Goal: Task Accomplishment & Management: Manage account settings

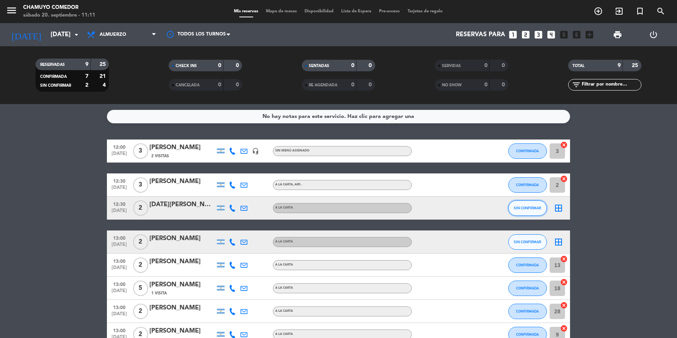
click at [521, 205] on button "SIN CONFIRMAR" at bounding box center [527, 208] width 39 height 15
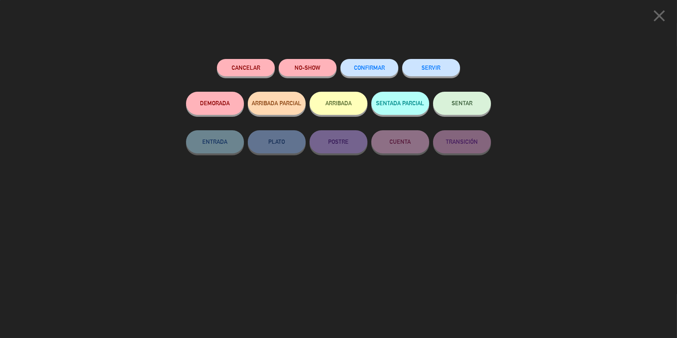
click at [377, 65] on span "CONFIRMAR" at bounding box center [369, 67] width 31 height 7
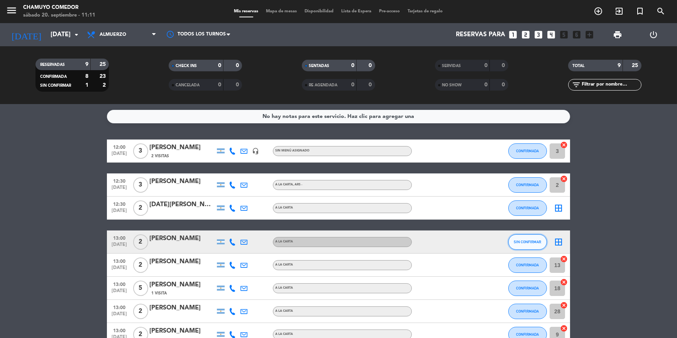
click at [521, 241] on span "SIN CONFIRMAR" at bounding box center [527, 242] width 27 height 4
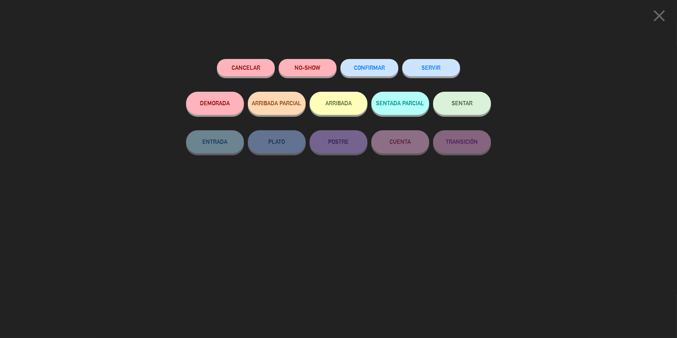
drag, startPoint x: 374, startPoint y: 66, endPoint x: 514, endPoint y: 106, distance: 145.5
click at [374, 66] on span "CONFIRMAR" at bounding box center [369, 67] width 31 height 7
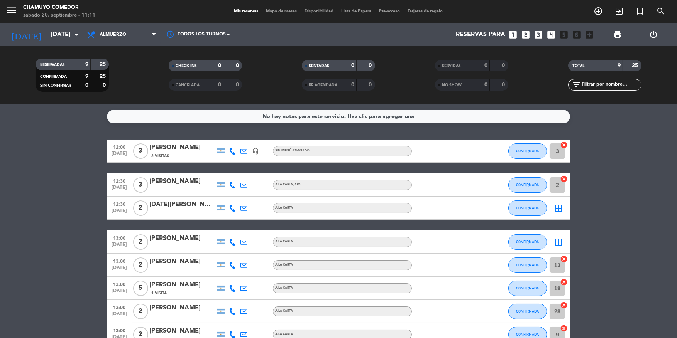
click at [556, 211] on icon "border_all" at bounding box center [558, 208] width 9 height 9
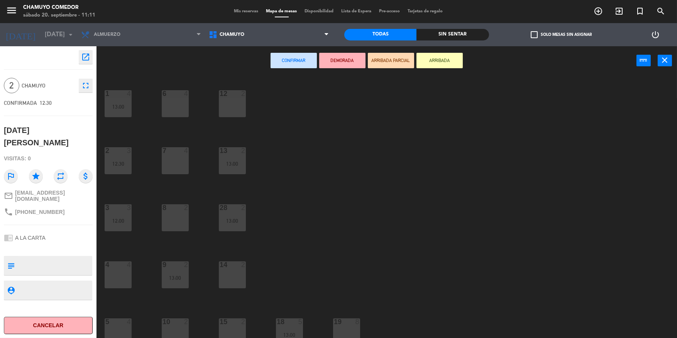
drag, startPoint x: 234, startPoint y: 268, endPoint x: 292, endPoint y: 84, distance: 193.0
click at [235, 267] on div at bounding box center [232, 265] width 13 height 7
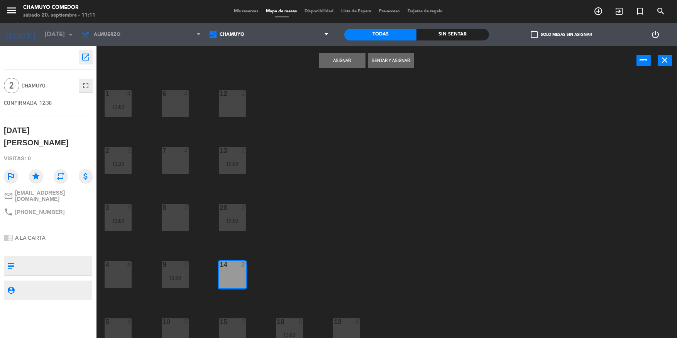
click at [337, 61] on button "Asignar" at bounding box center [342, 60] width 46 height 15
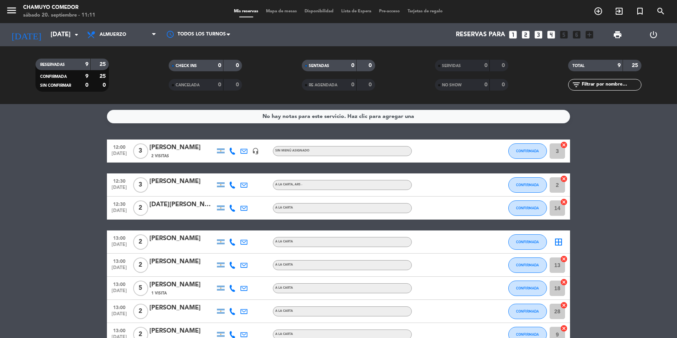
click at [558, 245] on icon "border_all" at bounding box center [558, 242] width 9 height 9
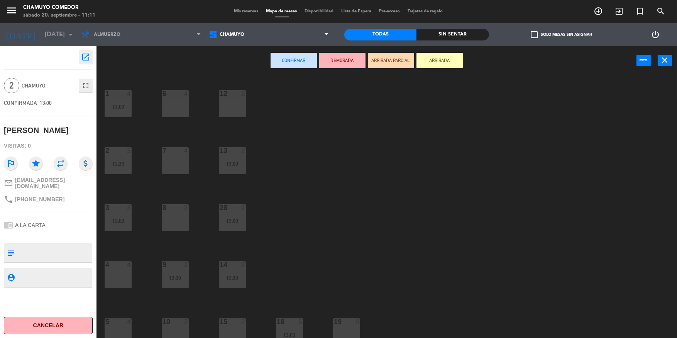
drag, startPoint x: 179, startPoint y: 228, endPoint x: 192, endPoint y: 217, distance: 17.2
click at [180, 226] on div "8 2" at bounding box center [175, 218] width 27 height 27
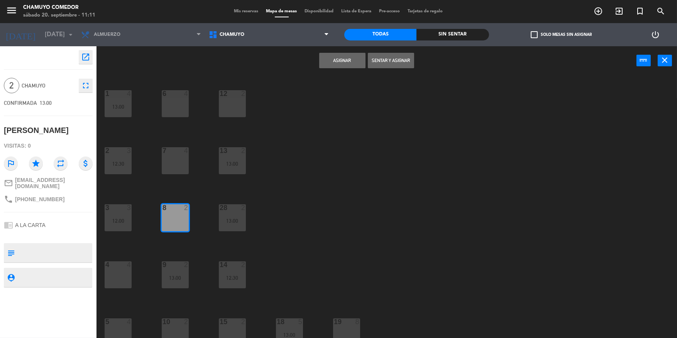
click at [352, 65] on button "Asignar" at bounding box center [342, 60] width 46 height 15
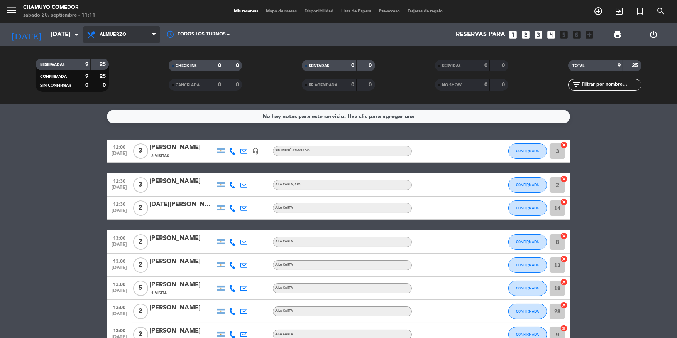
drag, startPoint x: 131, startPoint y: 34, endPoint x: 127, endPoint y: 46, distance: 12.7
click at [130, 34] on span "Almuerzo" at bounding box center [121, 34] width 77 height 17
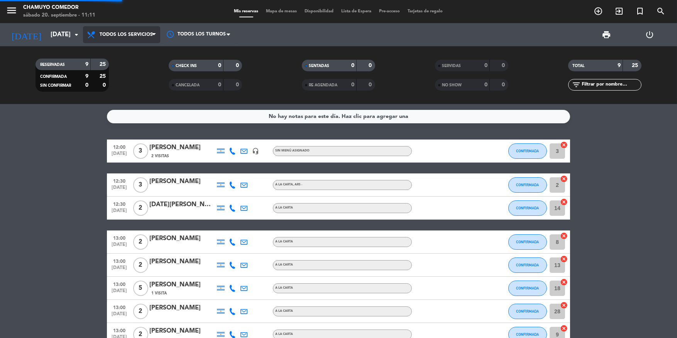
click at [117, 53] on div "menu Chamuyo Comedor [DATE] 20. septiembre - 11:11 Mis reservas Mapa de mesas D…" at bounding box center [338, 52] width 677 height 104
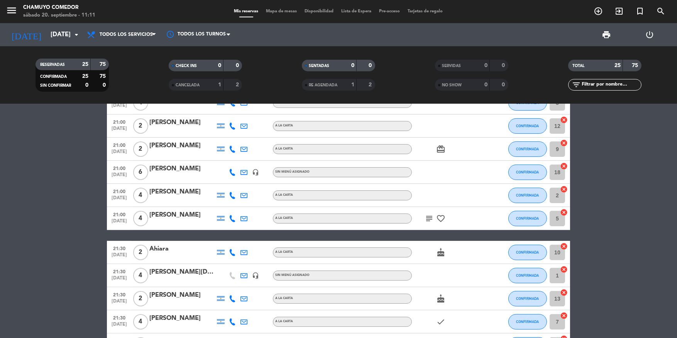
scroll to position [270, 0]
drag, startPoint x: 123, startPoint y: 27, endPoint x: 122, endPoint y: 31, distance: 4.7
click at [123, 28] on span "Todos los servicios" at bounding box center [121, 34] width 77 height 17
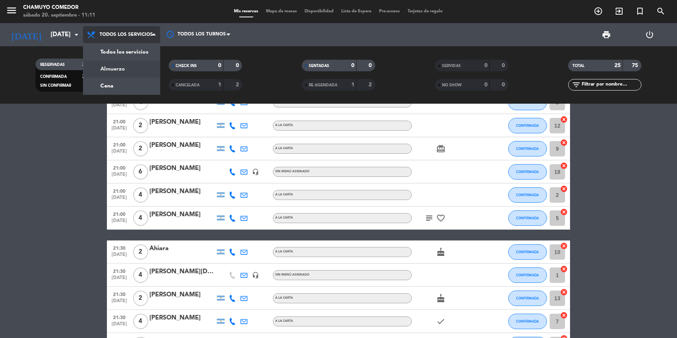
click at [120, 67] on div "menu Chamuyo Comedor [DATE] 20. septiembre - 11:11 Mis reservas Mapa de mesas D…" at bounding box center [338, 52] width 677 height 104
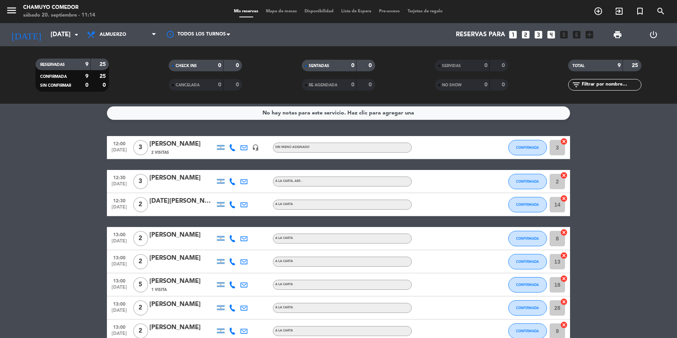
scroll to position [0, 0]
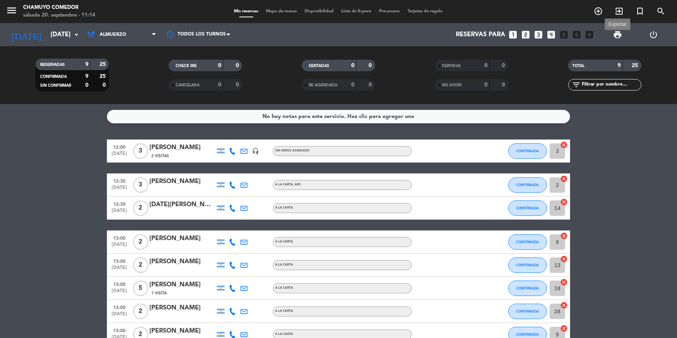
click at [617, 35] on span "print" at bounding box center [617, 34] width 9 height 9
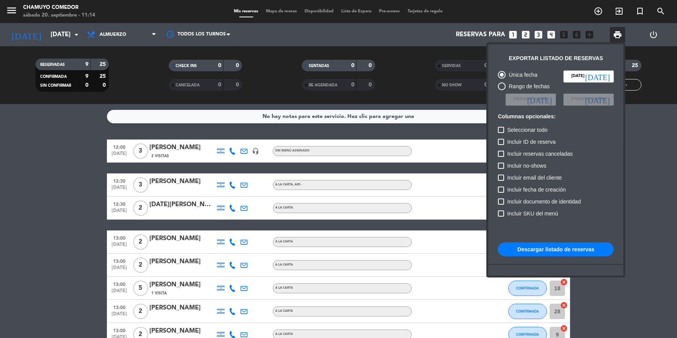
click at [662, 134] on div at bounding box center [338, 169] width 677 height 338
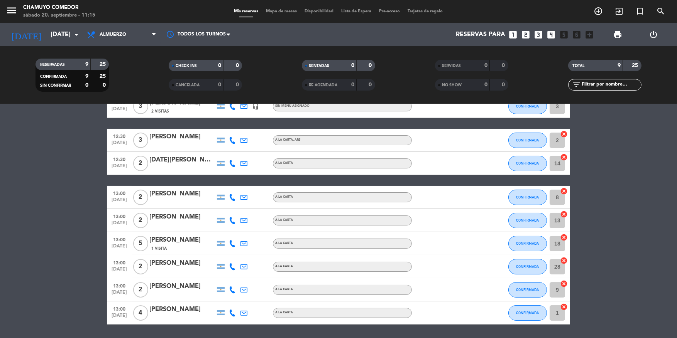
scroll to position [31, 0]
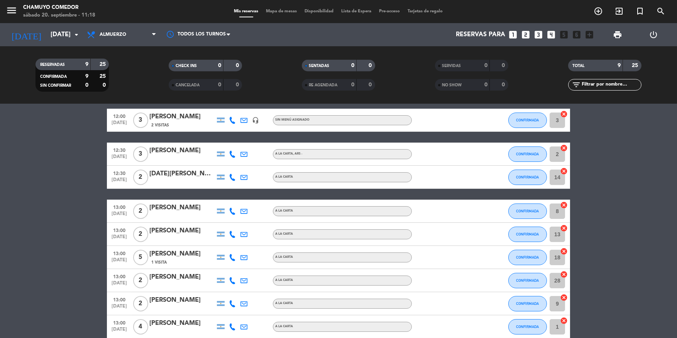
click at [273, 11] on span "Mapa de mesas" at bounding box center [281, 11] width 39 height 4
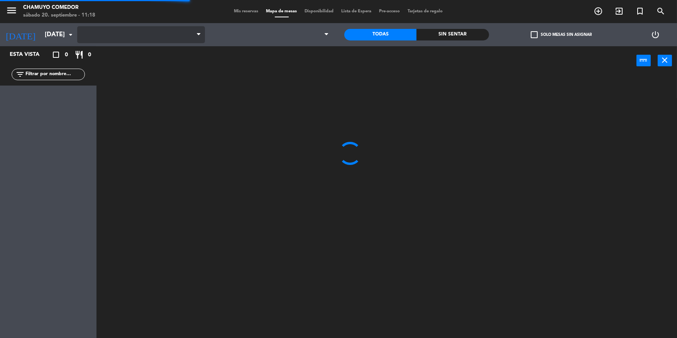
click at [131, 33] on span at bounding box center [141, 34] width 128 height 17
click at [129, 38] on span "Almuerzo" at bounding box center [141, 34] width 128 height 17
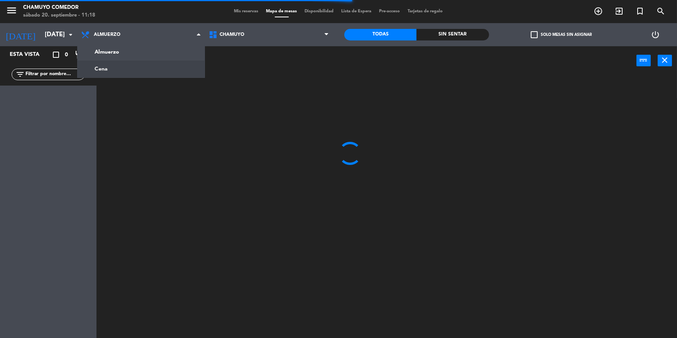
click at [134, 66] on ng-component "menu Chamuyo Comedor [DATE] 20. septiembre - 11:18 Mis reservas Mapa de mesas D…" at bounding box center [338, 170] width 677 height 340
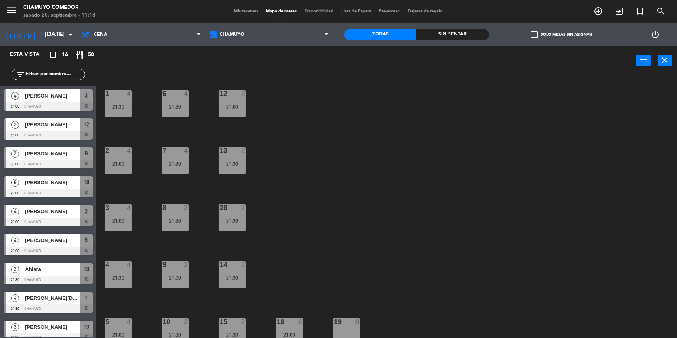
click at [240, 14] on div "Mis reservas Mapa de mesas Disponibilidad Lista de Espera Pre-acceso Tarjetas d…" at bounding box center [338, 11] width 217 height 7
click at [240, 10] on span "Mis reservas" at bounding box center [246, 11] width 32 height 4
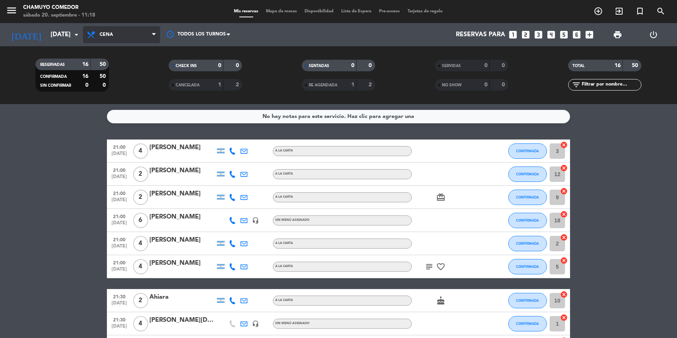
drag, startPoint x: 118, startPoint y: 33, endPoint x: 119, endPoint y: 40, distance: 7.0
click at [118, 35] on span "Cena" at bounding box center [121, 34] width 77 height 17
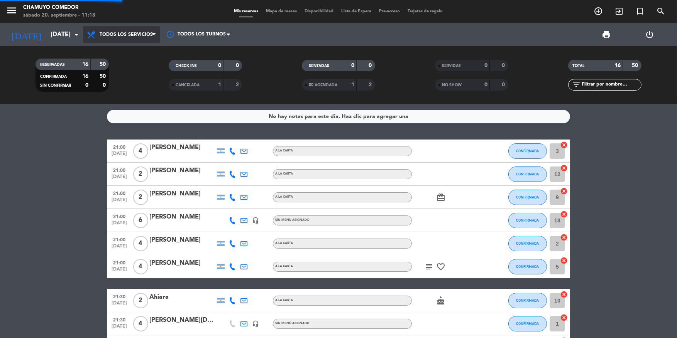
click at [122, 50] on div "menu Chamuyo Comedor [DATE] 20. septiembre - 11:18 Mis reservas Mapa de mesas D…" at bounding box center [338, 52] width 677 height 104
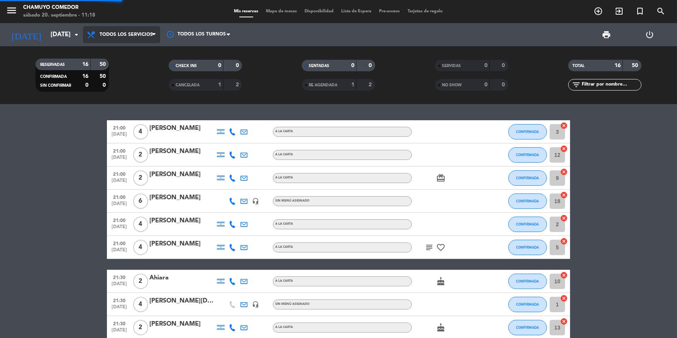
drag, startPoint x: 104, startPoint y: 33, endPoint x: 109, endPoint y: 42, distance: 10.4
click at [105, 36] on span "Todos los servicios" at bounding box center [126, 34] width 53 height 5
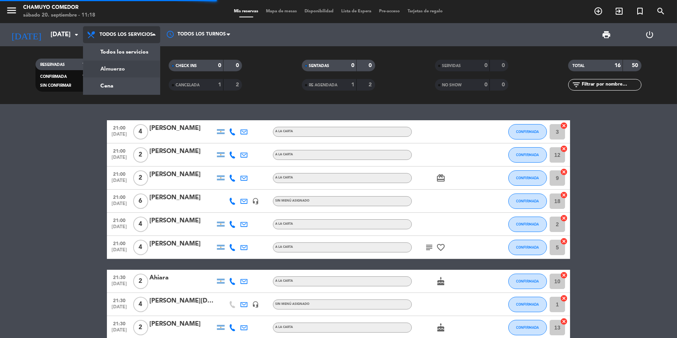
click at [122, 70] on div "menu Chamuyo Comedor [DATE] 20. septiembre - 11:18 Mis reservas Mapa de mesas D…" at bounding box center [338, 52] width 677 height 104
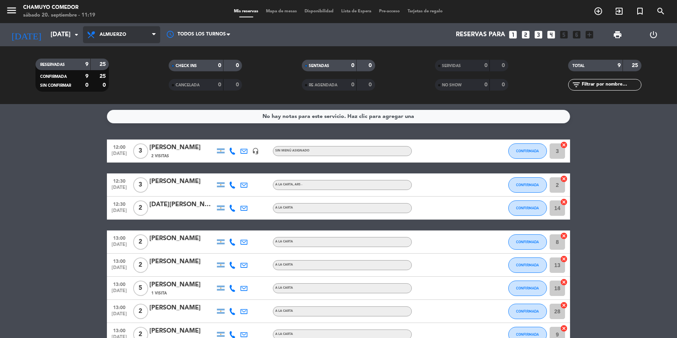
click at [140, 36] on span "Almuerzo" at bounding box center [121, 34] width 77 height 17
click at [128, 86] on div "menu Chamuyo Comedor [DATE] 20. septiembre - 11:19 Mis reservas Mapa de mesas D…" at bounding box center [338, 52] width 677 height 104
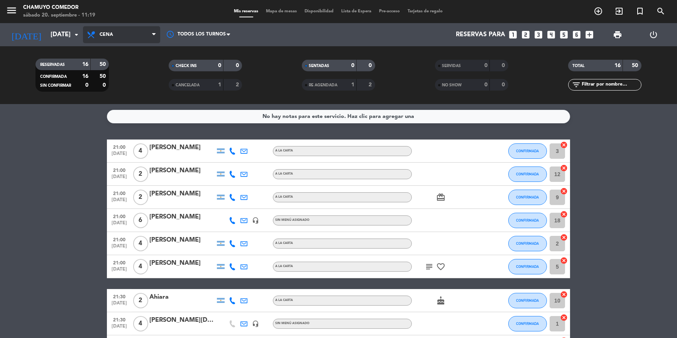
click at [118, 32] on span "Cena" at bounding box center [121, 34] width 77 height 17
click at [137, 70] on div "menu Chamuyo Comedor [DATE] 20. septiembre - 11:19 Mis reservas Mapa de mesas D…" at bounding box center [338, 52] width 677 height 104
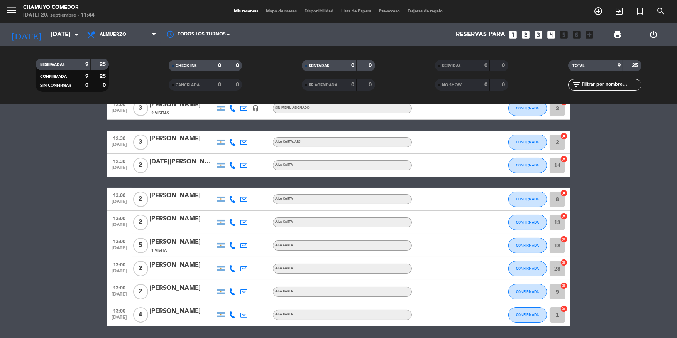
scroll to position [31, 0]
